Goal: Information Seeking & Learning: Learn about a topic

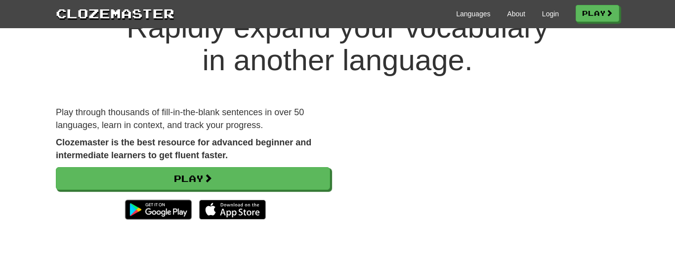
scroll to position [48, 0]
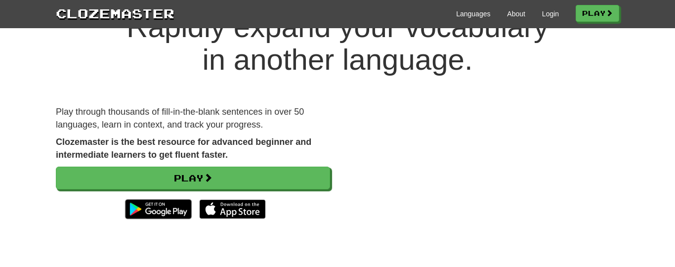
click at [245, 208] on img at bounding box center [232, 209] width 67 height 20
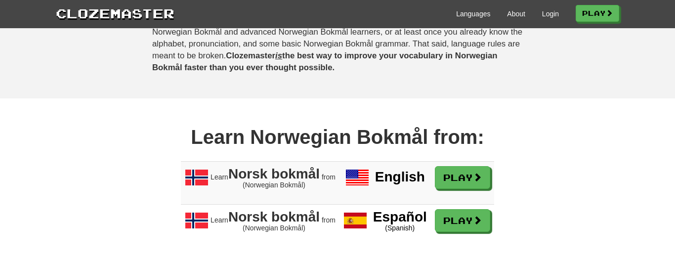
scroll to position [811, 0]
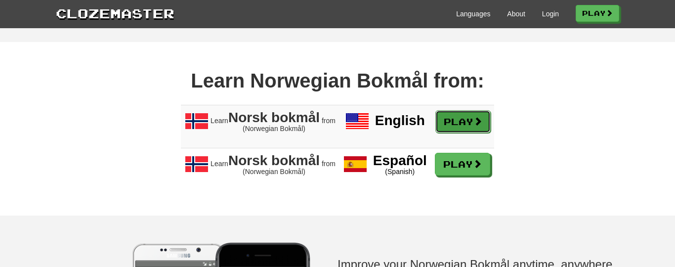
click at [452, 133] on link "Play" at bounding box center [463, 121] width 55 height 23
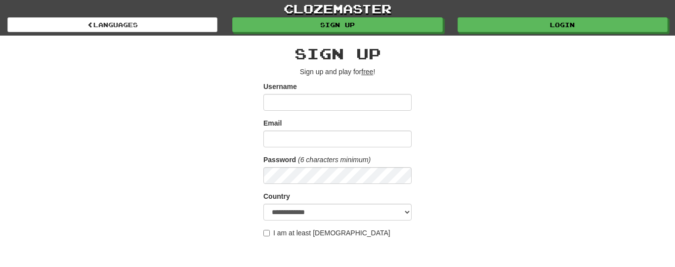
click at [314, 107] on input "Username" at bounding box center [338, 102] width 148 height 17
type input "*****"
click at [319, 134] on input "Email" at bounding box center [338, 139] width 148 height 17
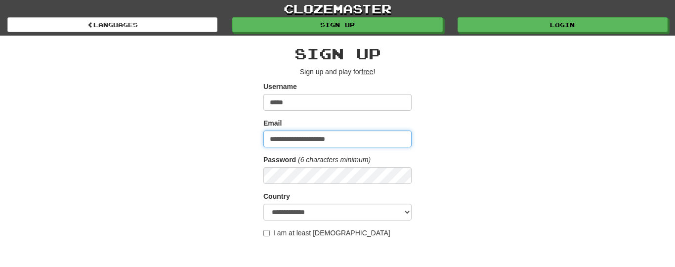
type input "**********"
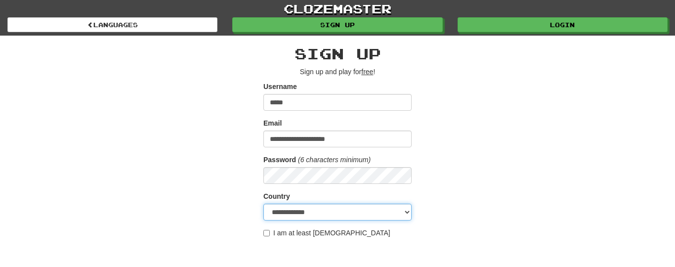
click at [328, 210] on select "**********" at bounding box center [338, 212] width 148 height 17
click at [264, 204] on select "**********" at bounding box center [338, 212] width 148 height 17
click at [319, 210] on select "**********" at bounding box center [338, 212] width 148 height 17
select select "**"
click at [264, 204] on select "**********" at bounding box center [338, 212] width 148 height 17
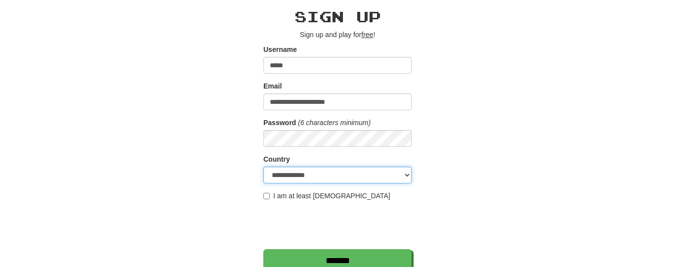
scroll to position [90, 0]
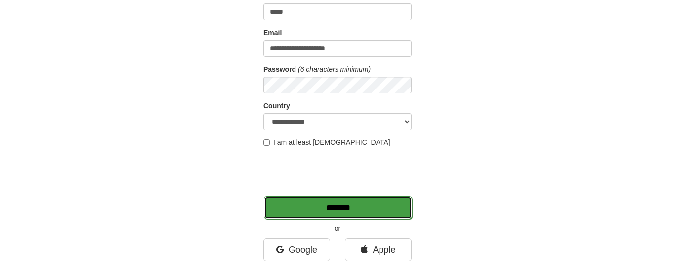
click at [343, 218] on input "*******" at bounding box center [338, 207] width 148 height 23
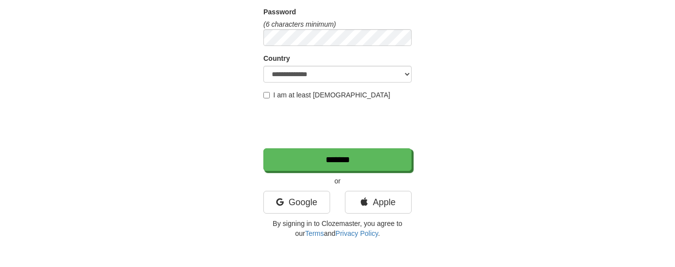
scroll to position [235, 0]
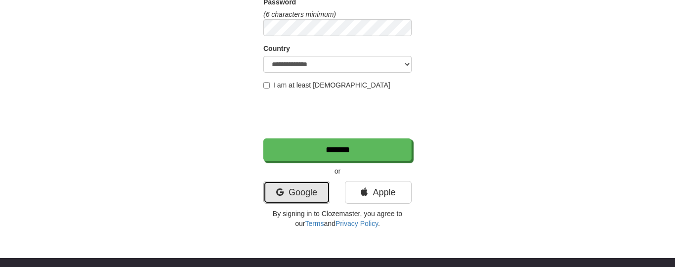
click at [309, 190] on link "Google" at bounding box center [297, 192] width 67 height 23
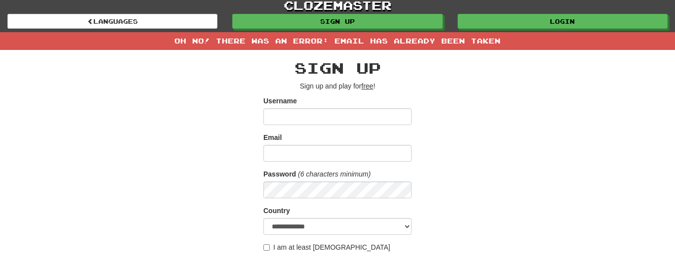
scroll to position [6, 0]
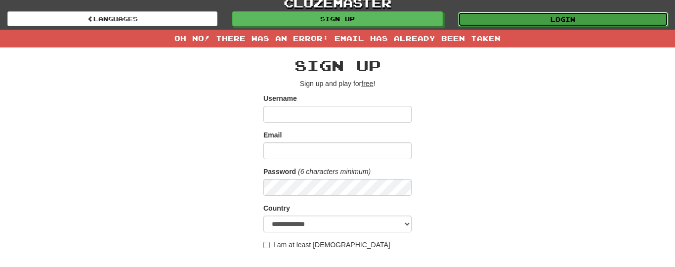
click at [522, 16] on link "Login" at bounding box center [563, 19] width 210 height 15
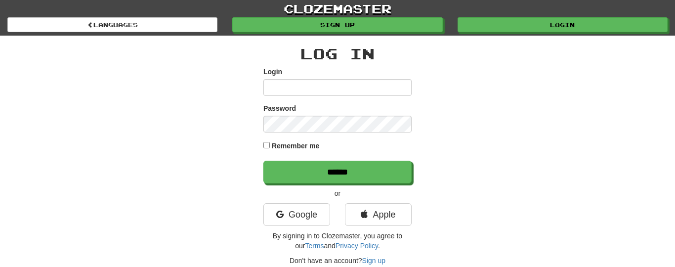
click at [326, 91] on input "Login" at bounding box center [338, 87] width 148 height 17
type input "**********"
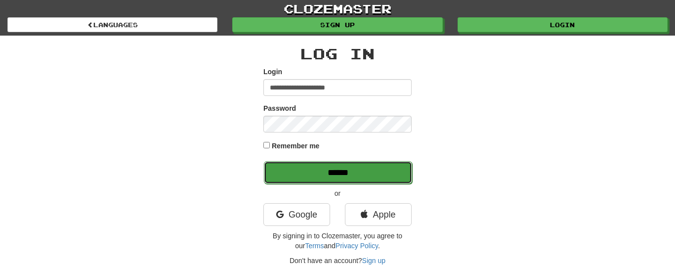
click at [326, 175] on input "******" at bounding box center [338, 172] width 148 height 23
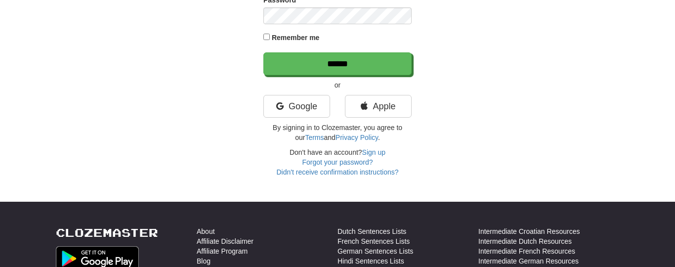
scroll to position [140, 0]
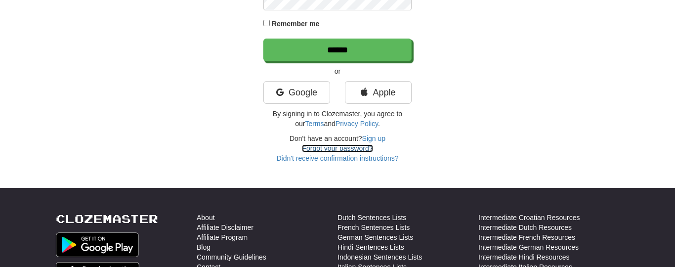
click at [339, 147] on link "Forgot your password?" at bounding box center [337, 148] width 71 height 8
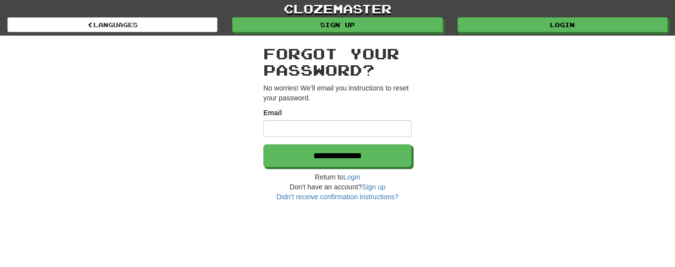
click at [327, 127] on input "Email" at bounding box center [338, 128] width 148 height 17
type input "**********"
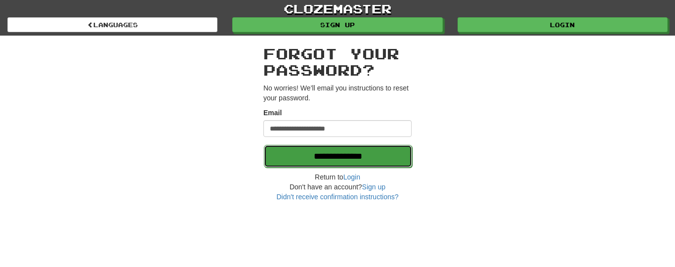
click at [351, 153] on input "**********" at bounding box center [338, 156] width 148 height 23
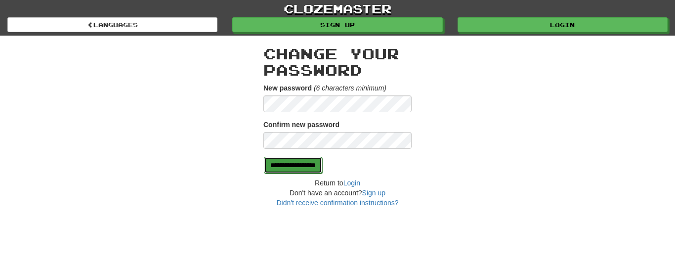
click at [305, 168] on input "**********" at bounding box center [293, 165] width 58 height 17
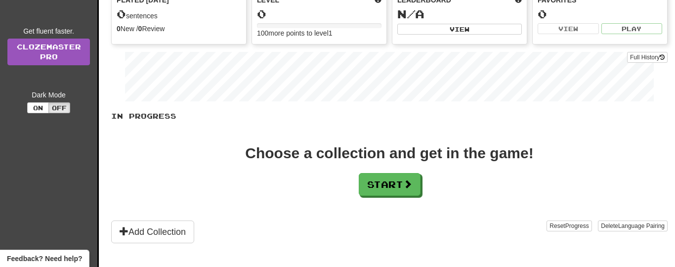
scroll to position [139, 0]
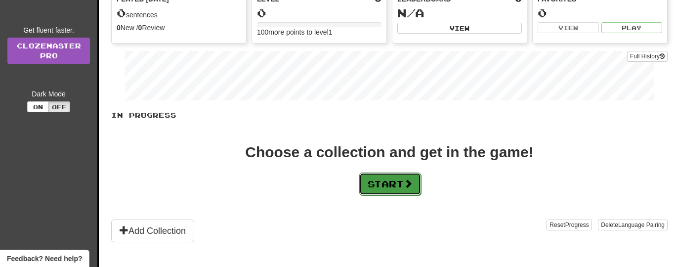
click at [373, 180] on button "Start" at bounding box center [390, 184] width 62 height 23
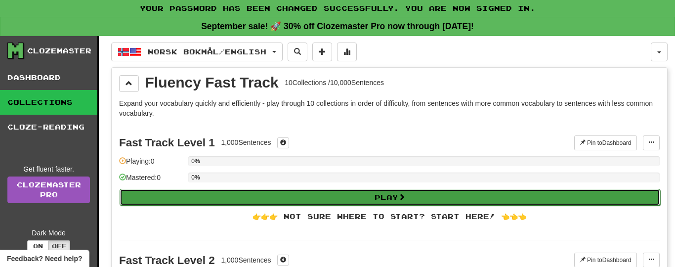
click at [446, 193] on button "Play" at bounding box center [390, 197] width 541 height 17
select select "**"
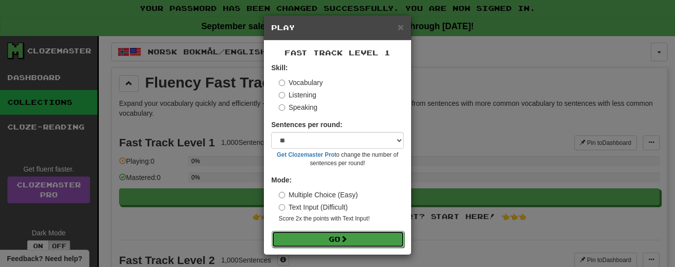
click at [373, 238] on button "Go" at bounding box center [338, 239] width 133 height 17
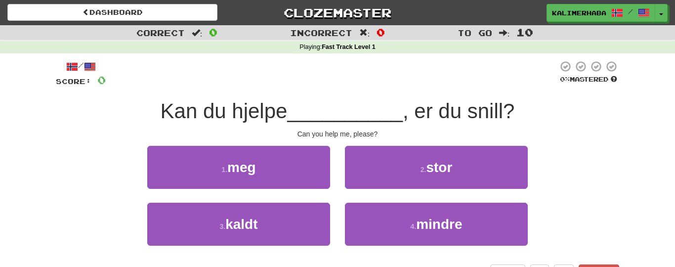
click at [338, 112] on span "__________" at bounding box center [345, 110] width 116 height 23
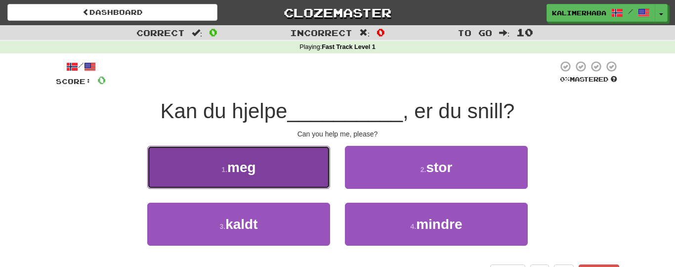
click at [272, 155] on button "1 . meg" at bounding box center [238, 167] width 183 height 43
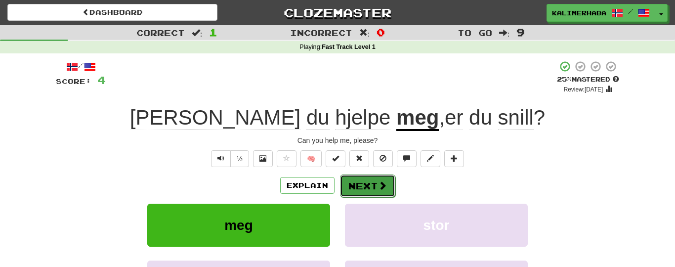
click at [364, 186] on button "Next" at bounding box center [367, 186] width 55 height 23
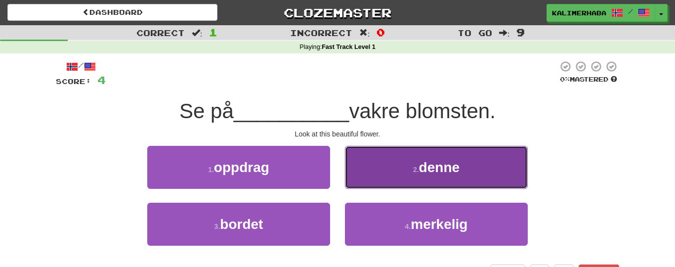
click at [416, 163] on button "2 . denne" at bounding box center [436, 167] width 183 height 43
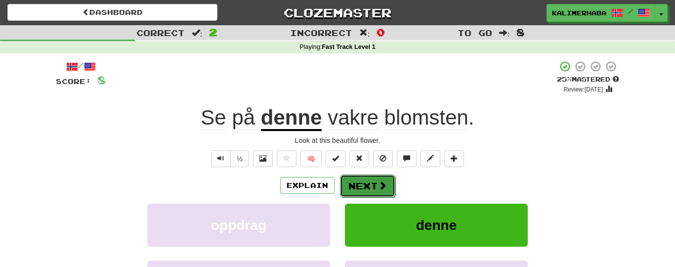
click at [366, 182] on button "Next" at bounding box center [367, 186] width 55 height 23
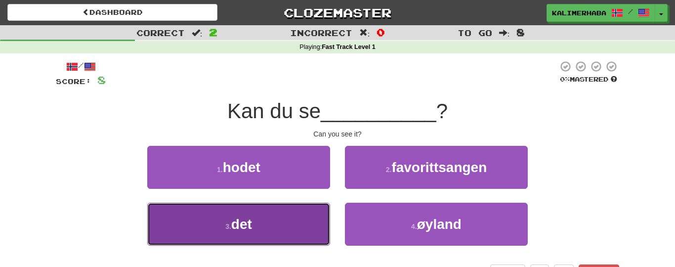
click at [261, 214] on button "3 . det" at bounding box center [238, 224] width 183 height 43
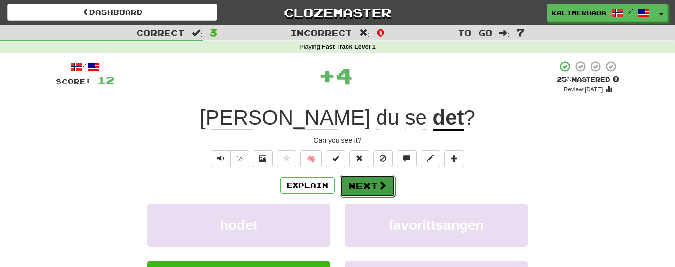
click at [371, 183] on button "Next" at bounding box center [367, 186] width 55 height 23
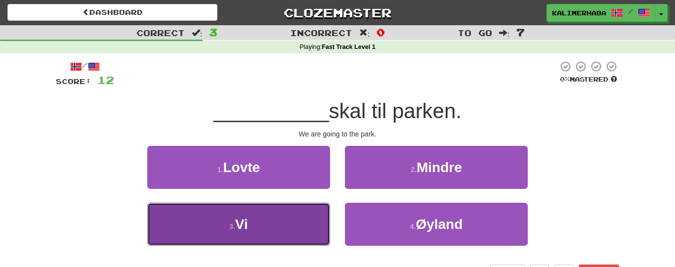
click at [263, 225] on button "3 . Vi" at bounding box center [238, 224] width 183 height 43
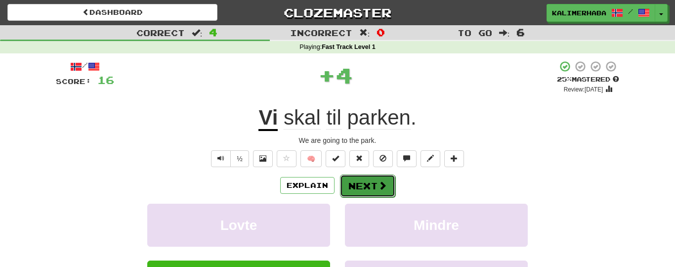
click at [364, 186] on button "Next" at bounding box center [367, 186] width 55 height 23
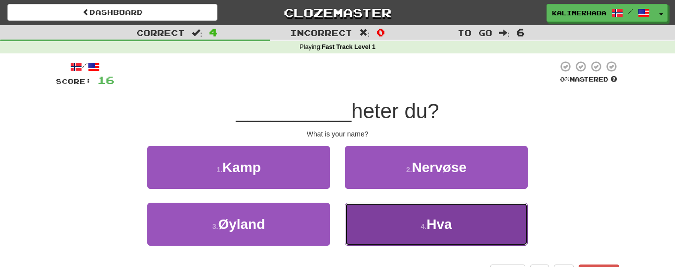
click at [421, 225] on small "4 ." at bounding box center [424, 227] width 6 height 8
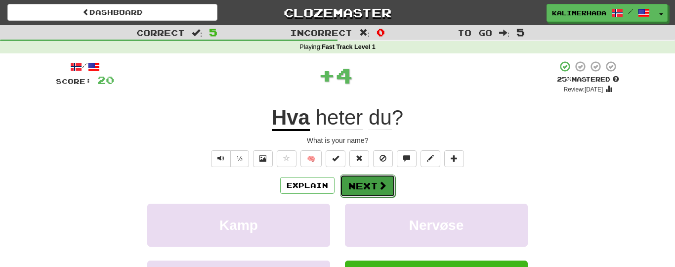
click at [371, 181] on button "Next" at bounding box center [367, 186] width 55 height 23
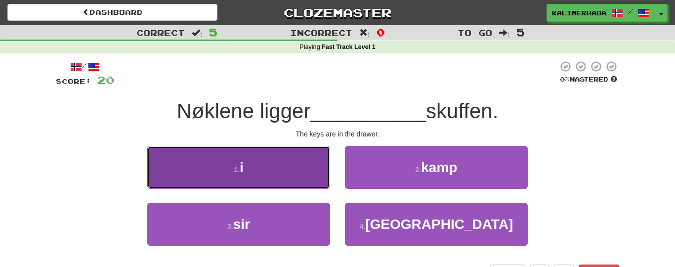
click at [274, 168] on button "1 . i" at bounding box center [238, 167] width 183 height 43
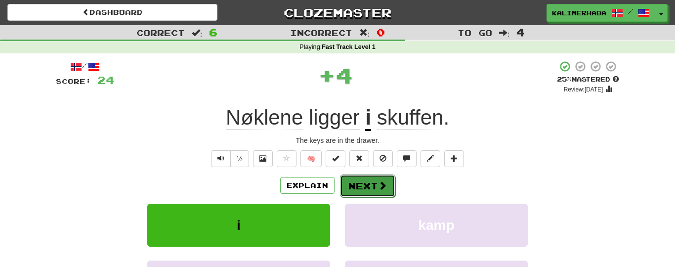
click at [372, 183] on button "Next" at bounding box center [367, 186] width 55 height 23
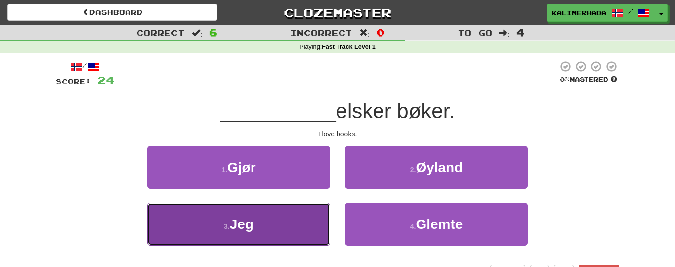
click at [258, 234] on button "3 . Jeg" at bounding box center [238, 224] width 183 height 43
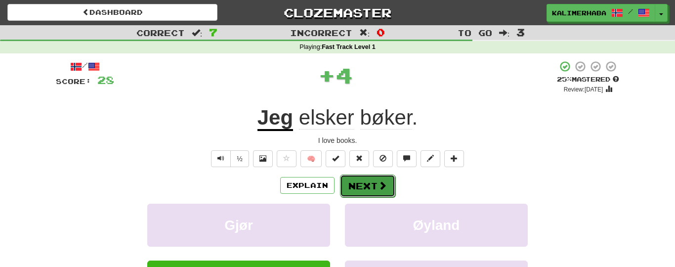
click at [374, 181] on button "Next" at bounding box center [367, 186] width 55 height 23
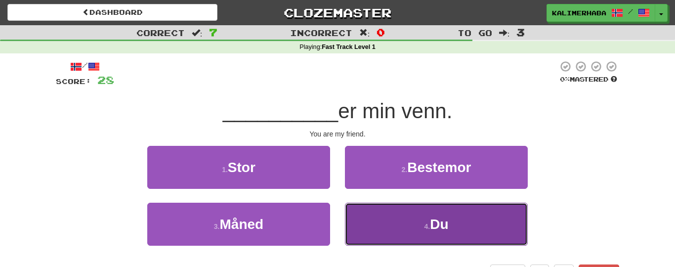
click at [410, 219] on button "4 . Du" at bounding box center [436, 224] width 183 height 43
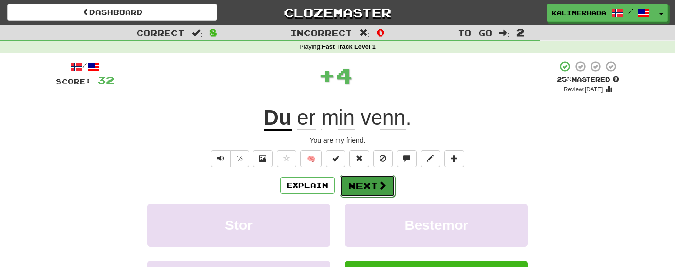
click at [381, 189] on span at bounding box center [382, 185] width 9 height 9
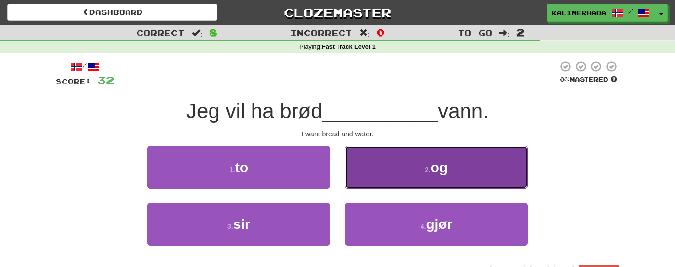
click at [408, 169] on button "2 . og" at bounding box center [436, 167] width 183 height 43
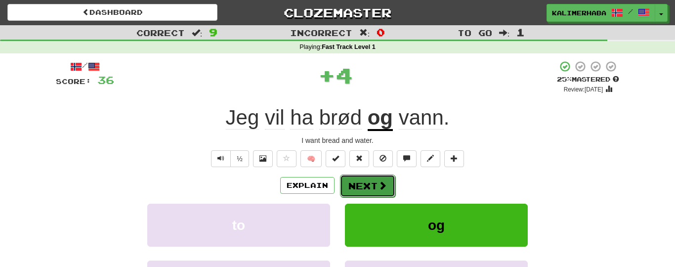
click at [362, 180] on button "Next" at bounding box center [367, 186] width 55 height 23
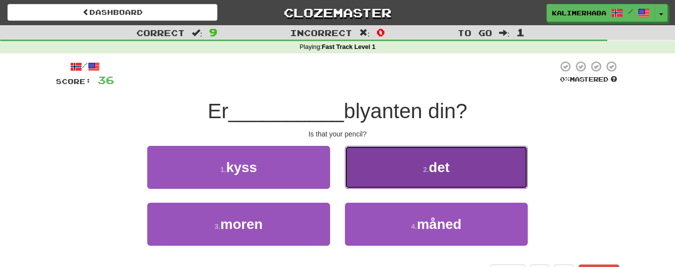
click at [416, 167] on button "2 . det" at bounding box center [436, 167] width 183 height 43
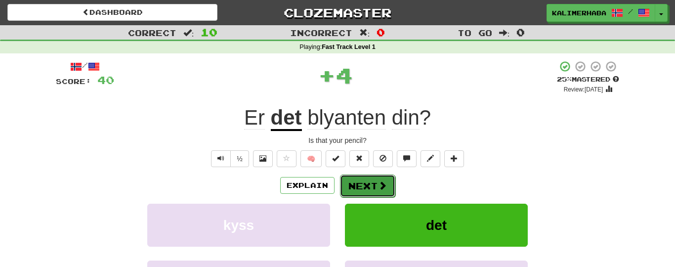
click at [360, 183] on button "Next" at bounding box center [367, 186] width 55 height 23
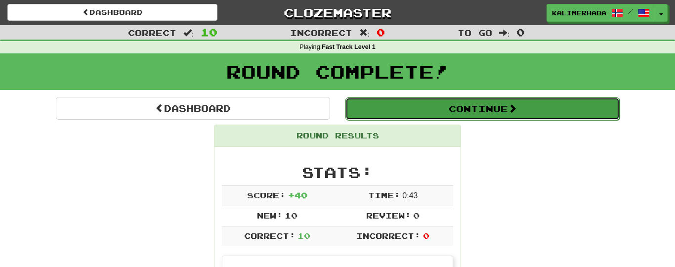
click at [473, 114] on button "Continue" at bounding box center [483, 108] width 274 height 23
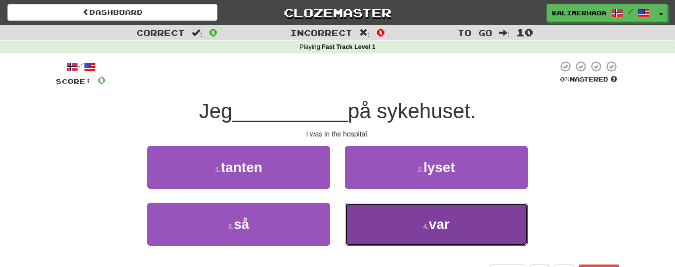
click at [424, 215] on button "4 . var" at bounding box center [436, 224] width 183 height 43
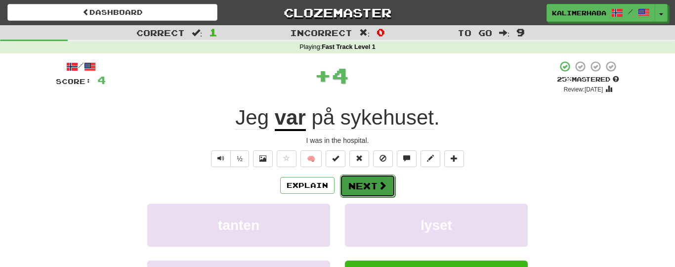
click at [368, 185] on button "Next" at bounding box center [367, 186] width 55 height 23
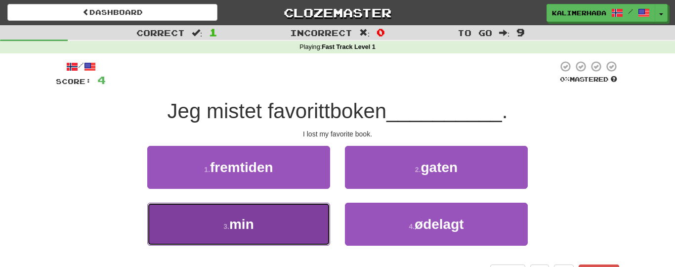
click at [274, 233] on button "3 . min" at bounding box center [238, 224] width 183 height 43
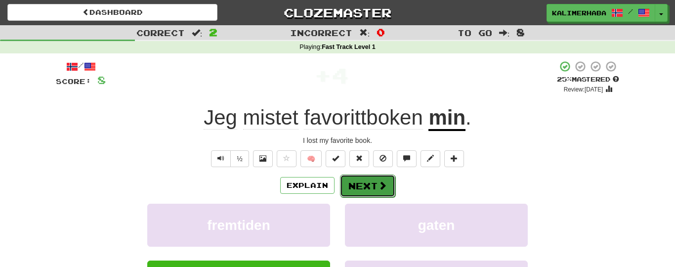
click at [372, 189] on button "Next" at bounding box center [367, 186] width 55 height 23
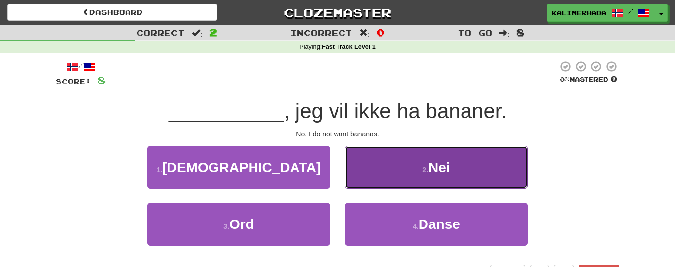
click at [396, 176] on button "2 . Nei" at bounding box center [436, 167] width 183 height 43
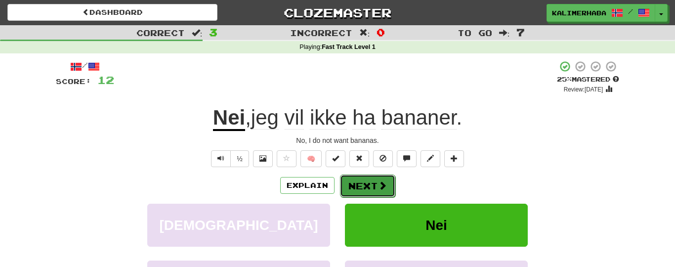
click at [364, 187] on button "Next" at bounding box center [367, 186] width 55 height 23
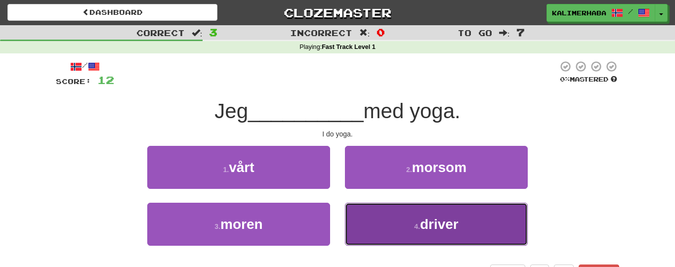
click at [408, 218] on button "4 . driver" at bounding box center [436, 224] width 183 height 43
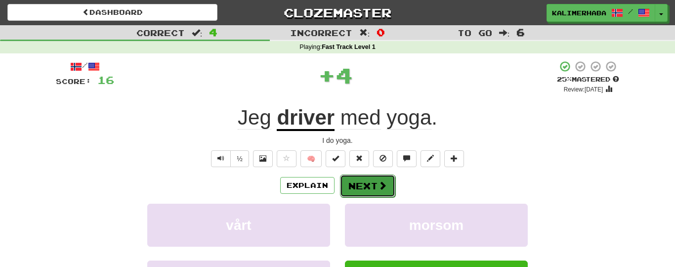
click at [375, 189] on button "Next" at bounding box center [367, 186] width 55 height 23
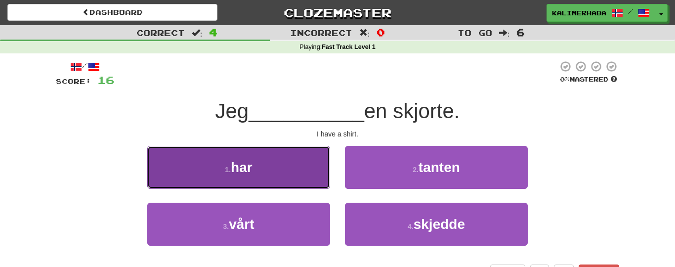
click at [266, 165] on button "1 . har" at bounding box center [238, 167] width 183 height 43
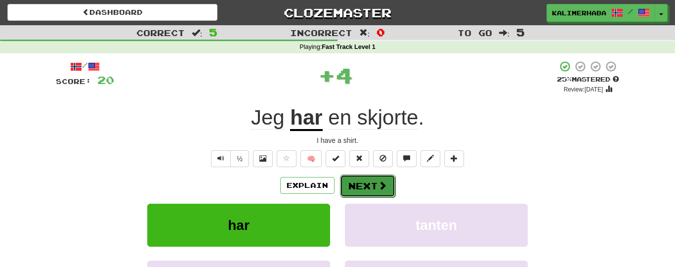
click at [364, 180] on button "Next" at bounding box center [367, 186] width 55 height 23
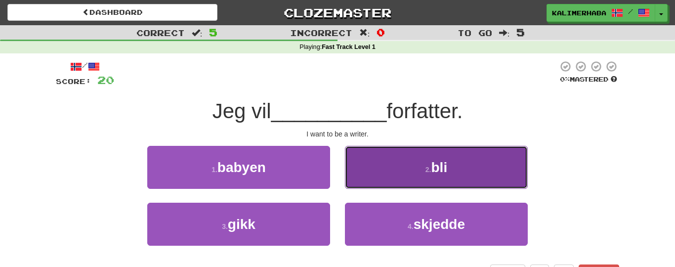
click at [398, 166] on button "2 . bli" at bounding box center [436, 167] width 183 height 43
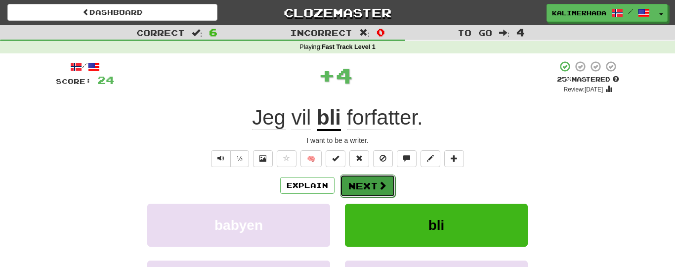
click at [366, 184] on button "Next" at bounding box center [367, 186] width 55 height 23
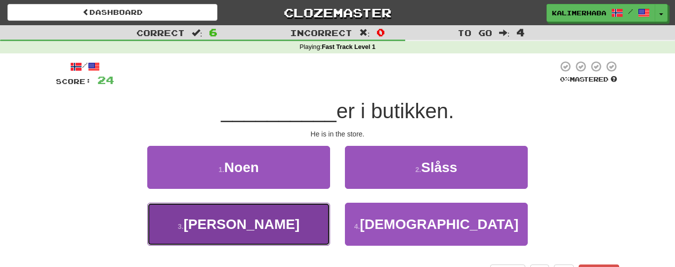
click at [285, 216] on button "3 . Han" at bounding box center [238, 224] width 183 height 43
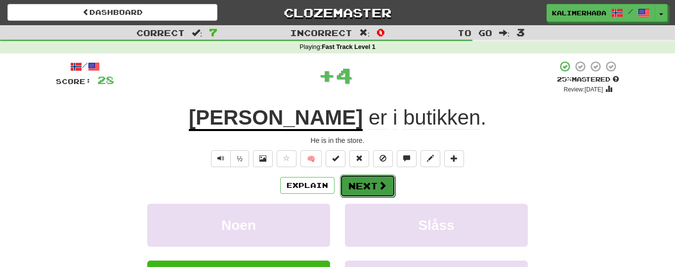
click at [367, 188] on button "Next" at bounding box center [367, 186] width 55 height 23
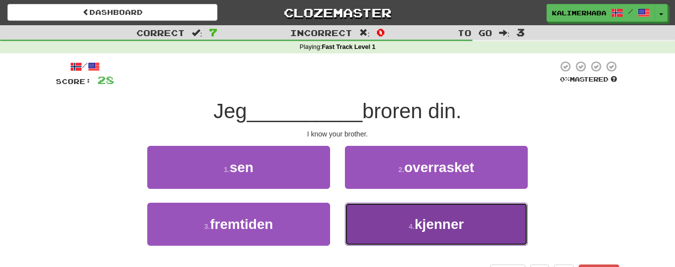
click at [421, 227] on span "kjenner" at bounding box center [439, 224] width 49 height 15
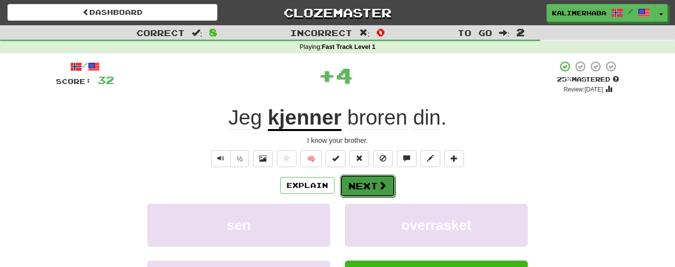
click at [359, 180] on button "Next" at bounding box center [367, 186] width 55 height 23
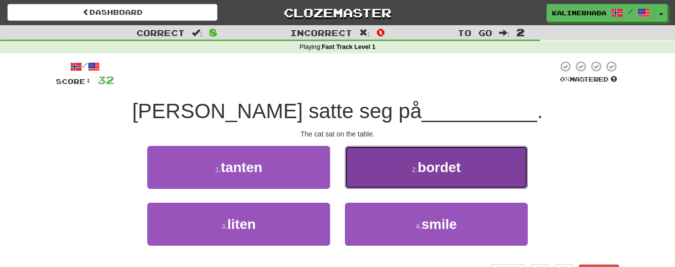
click at [404, 161] on button "2 . bordet" at bounding box center [436, 167] width 183 height 43
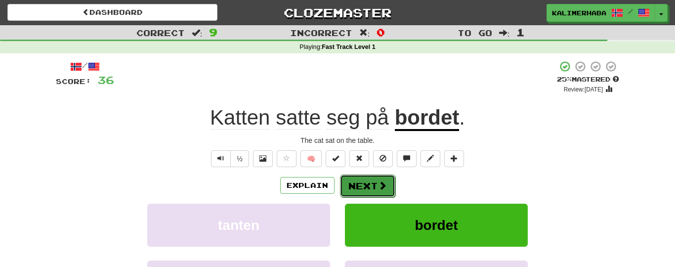
click at [376, 180] on button "Next" at bounding box center [367, 186] width 55 height 23
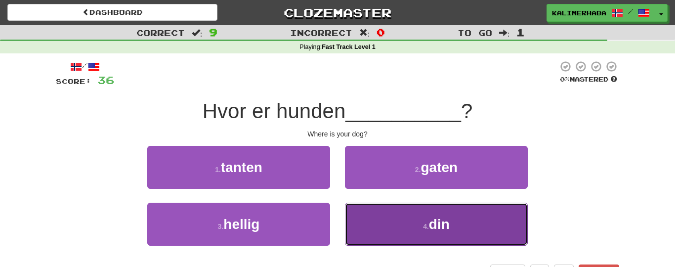
click at [413, 221] on button "4 . din" at bounding box center [436, 224] width 183 height 43
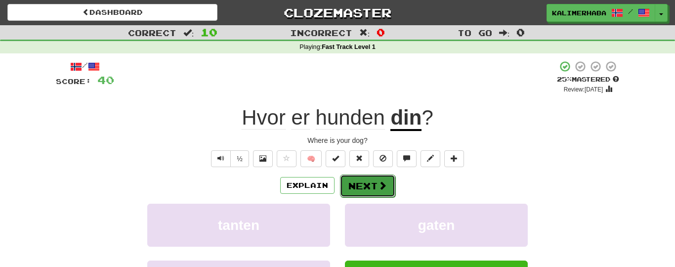
click at [367, 187] on button "Next" at bounding box center [367, 186] width 55 height 23
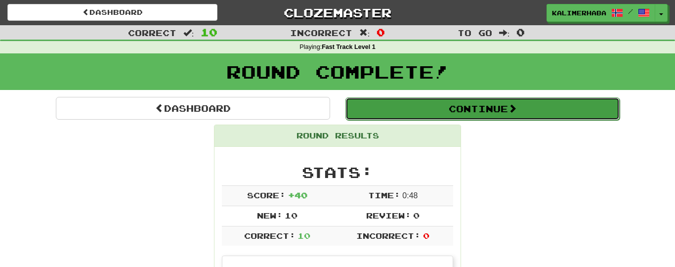
click at [455, 108] on button "Continue" at bounding box center [483, 108] width 274 height 23
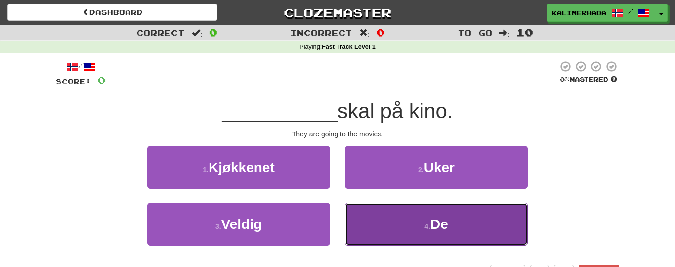
click at [396, 225] on button "4 . De" at bounding box center [436, 224] width 183 height 43
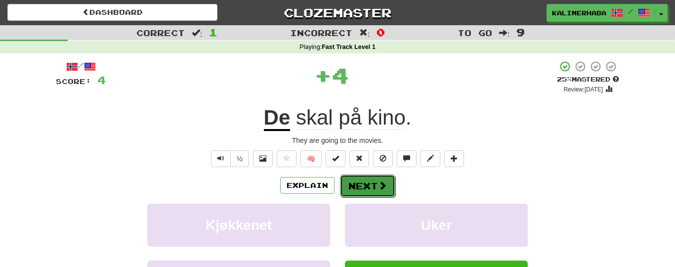
click at [356, 179] on button "Next" at bounding box center [367, 186] width 55 height 23
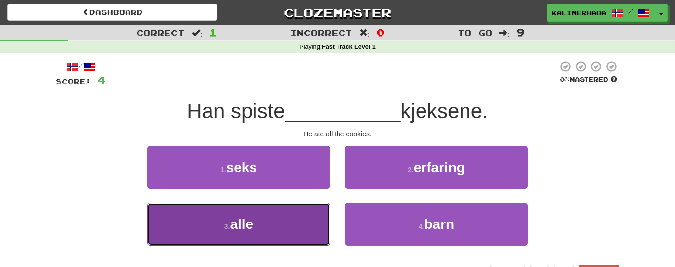
click at [268, 229] on button "3 . alle" at bounding box center [238, 224] width 183 height 43
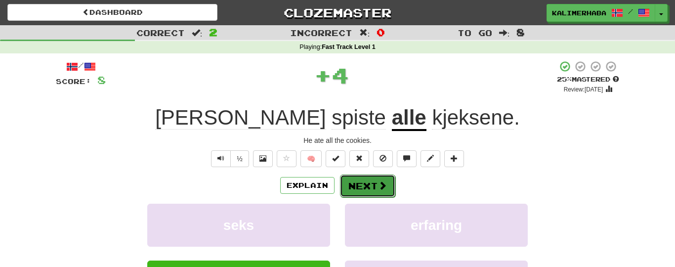
click at [367, 182] on button "Next" at bounding box center [367, 186] width 55 height 23
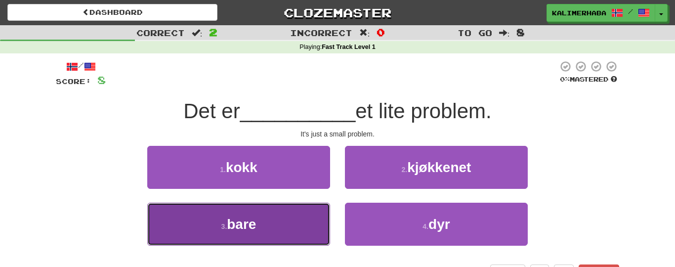
click at [247, 239] on button "3 . bare" at bounding box center [238, 224] width 183 height 43
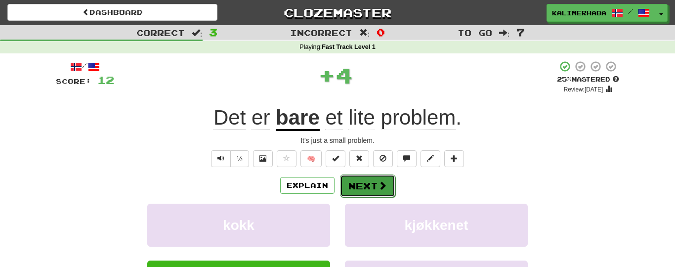
click at [366, 179] on button "Next" at bounding box center [367, 186] width 55 height 23
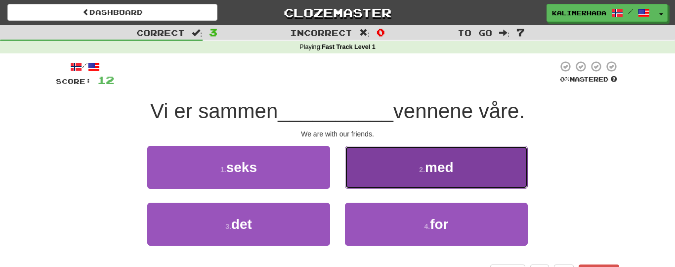
click at [410, 174] on button "2 . med" at bounding box center [436, 167] width 183 height 43
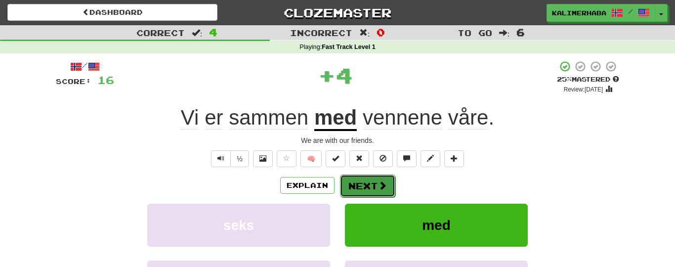
click at [367, 179] on button "Next" at bounding box center [367, 186] width 55 height 23
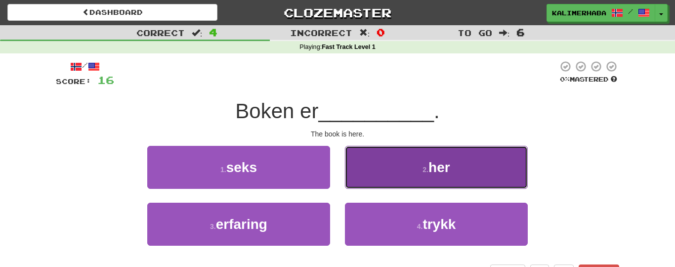
click at [379, 172] on button "2 . her" at bounding box center [436, 167] width 183 height 43
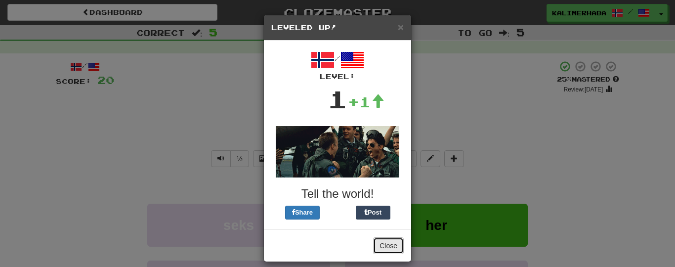
click at [386, 243] on button "Close" at bounding box center [388, 245] width 31 height 17
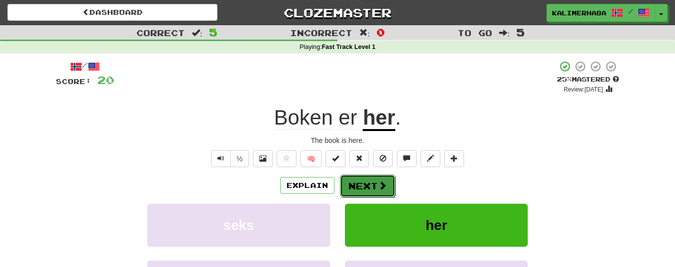
click at [381, 184] on span at bounding box center [382, 185] width 9 height 9
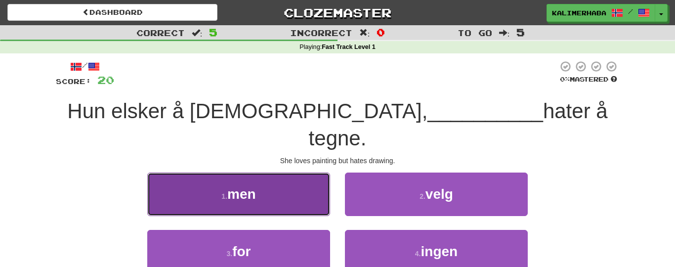
click at [274, 173] on button "1 . men" at bounding box center [238, 194] width 183 height 43
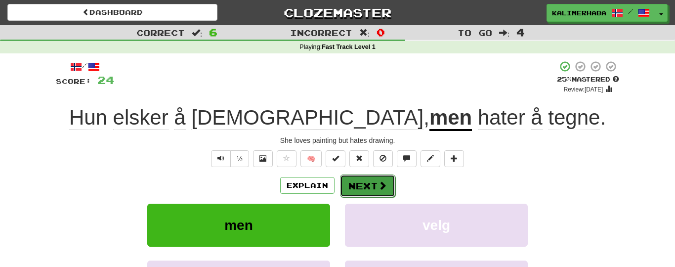
click at [373, 183] on button "Next" at bounding box center [367, 186] width 55 height 23
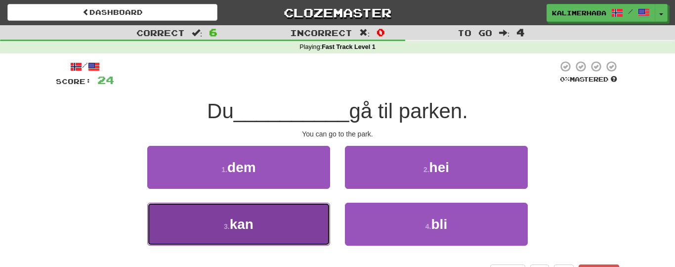
click at [268, 234] on button "3 . kan" at bounding box center [238, 224] width 183 height 43
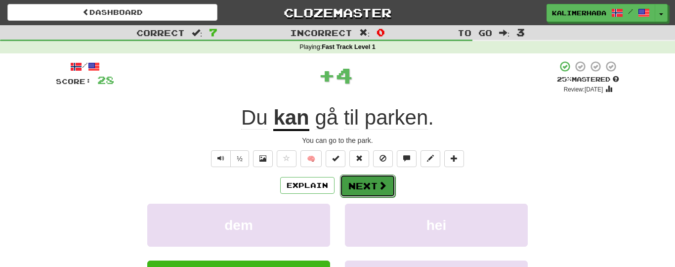
click at [371, 180] on button "Next" at bounding box center [367, 186] width 55 height 23
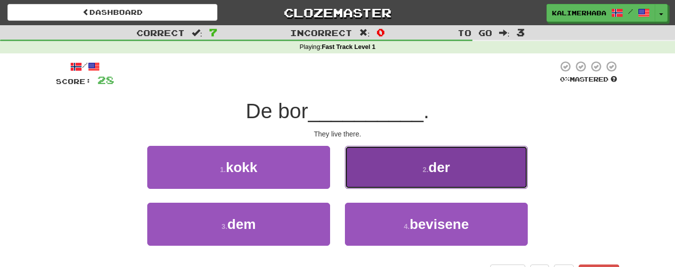
click at [389, 171] on button "2 . der" at bounding box center [436, 167] width 183 height 43
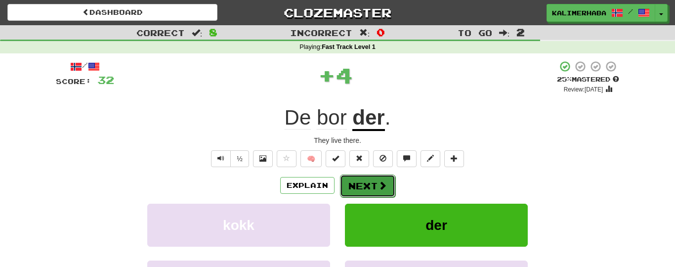
click at [373, 184] on button "Next" at bounding box center [367, 186] width 55 height 23
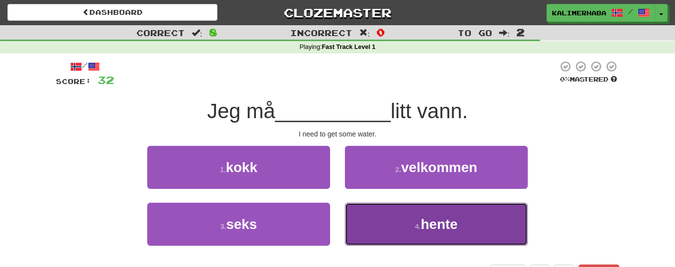
click at [399, 223] on button "4 . hente" at bounding box center [436, 224] width 183 height 43
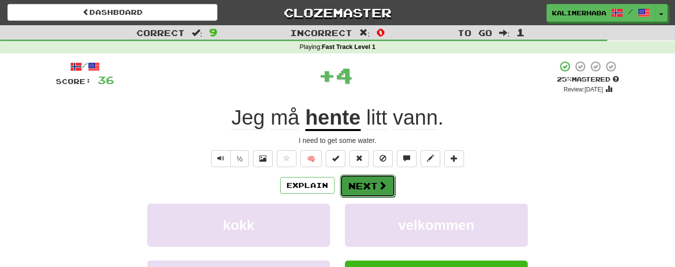
click at [372, 186] on button "Next" at bounding box center [367, 186] width 55 height 23
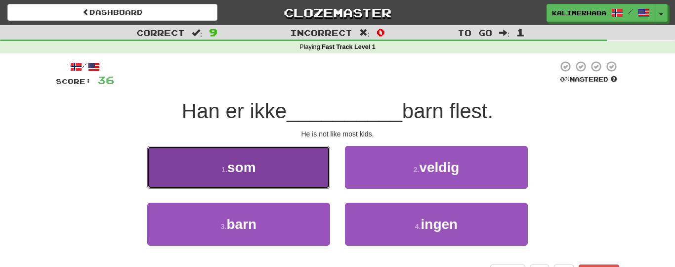
click at [301, 166] on button "1 . som" at bounding box center [238, 167] width 183 height 43
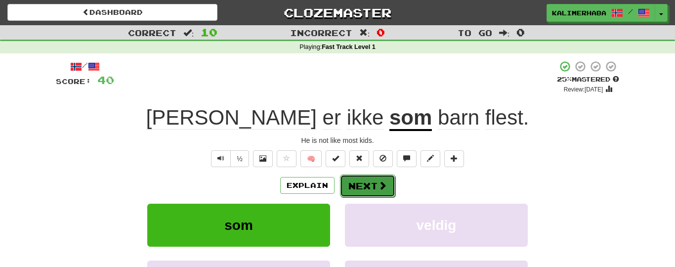
click at [364, 189] on button "Next" at bounding box center [367, 186] width 55 height 23
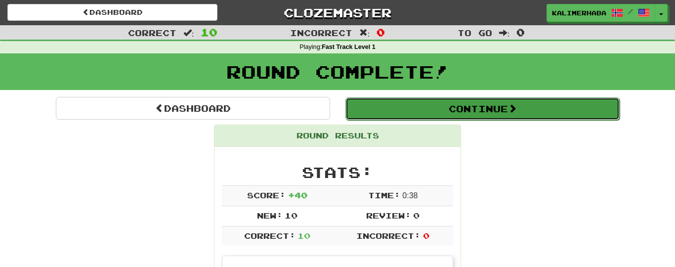
click at [416, 116] on button "Continue" at bounding box center [483, 108] width 274 height 23
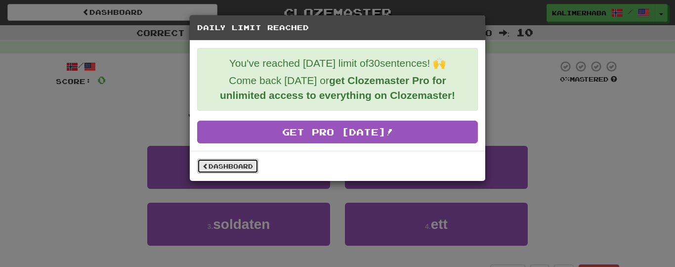
click at [235, 170] on link "Dashboard" at bounding box center [227, 166] width 61 height 15
